Goal: Task Accomplishment & Management: Manage account settings

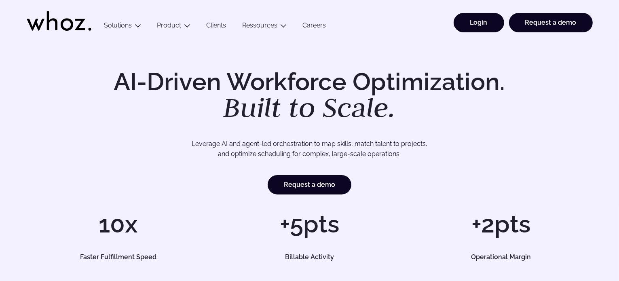
click at [478, 18] on link "Login" at bounding box center [479, 22] width 51 height 19
click at [478, 23] on link "Login" at bounding box center [479, 22] width 51 height 19
